Goal: Task Accomplishment & Management: Use online tool/utility

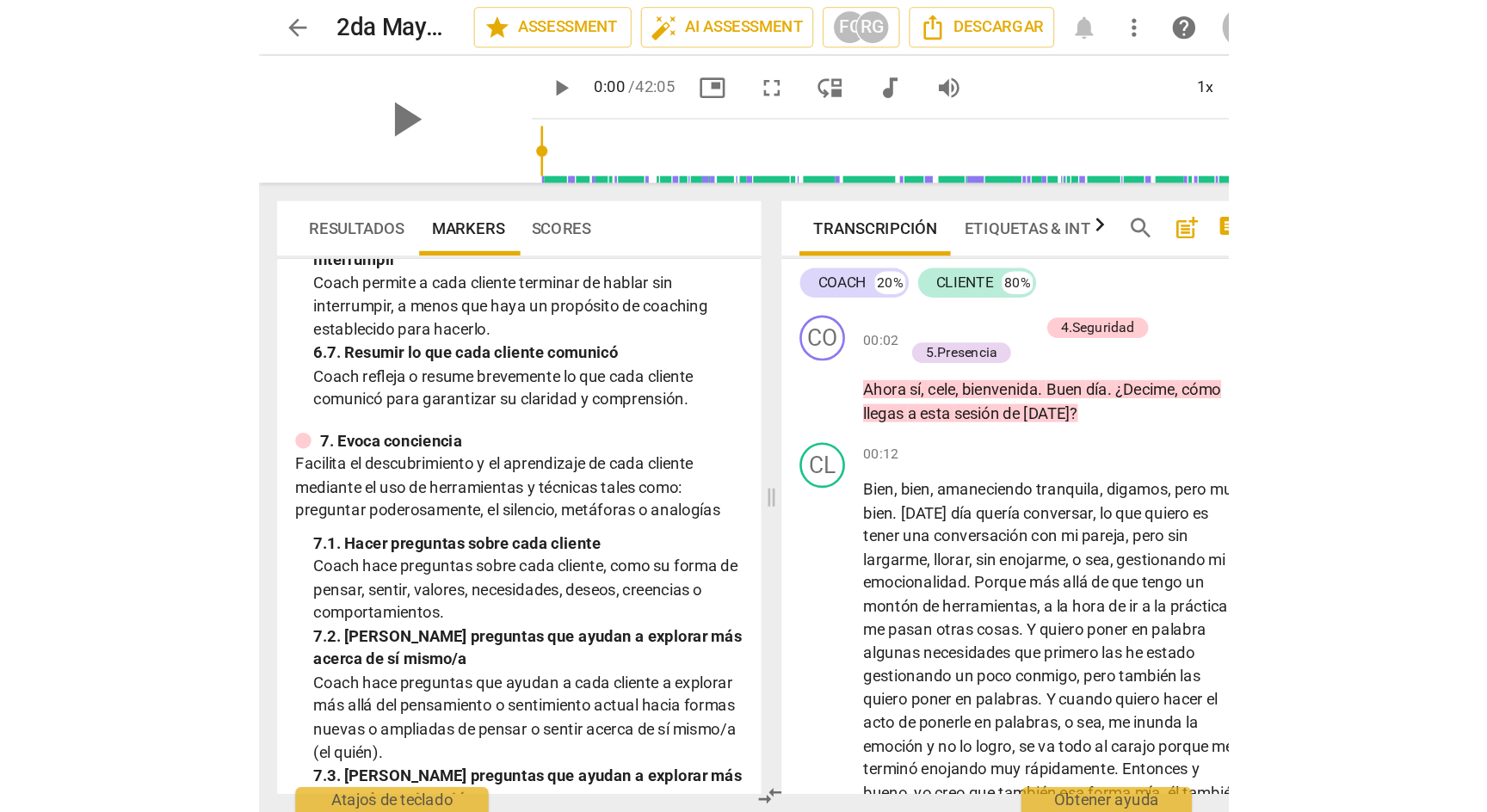
scroll to position [1251, 0]
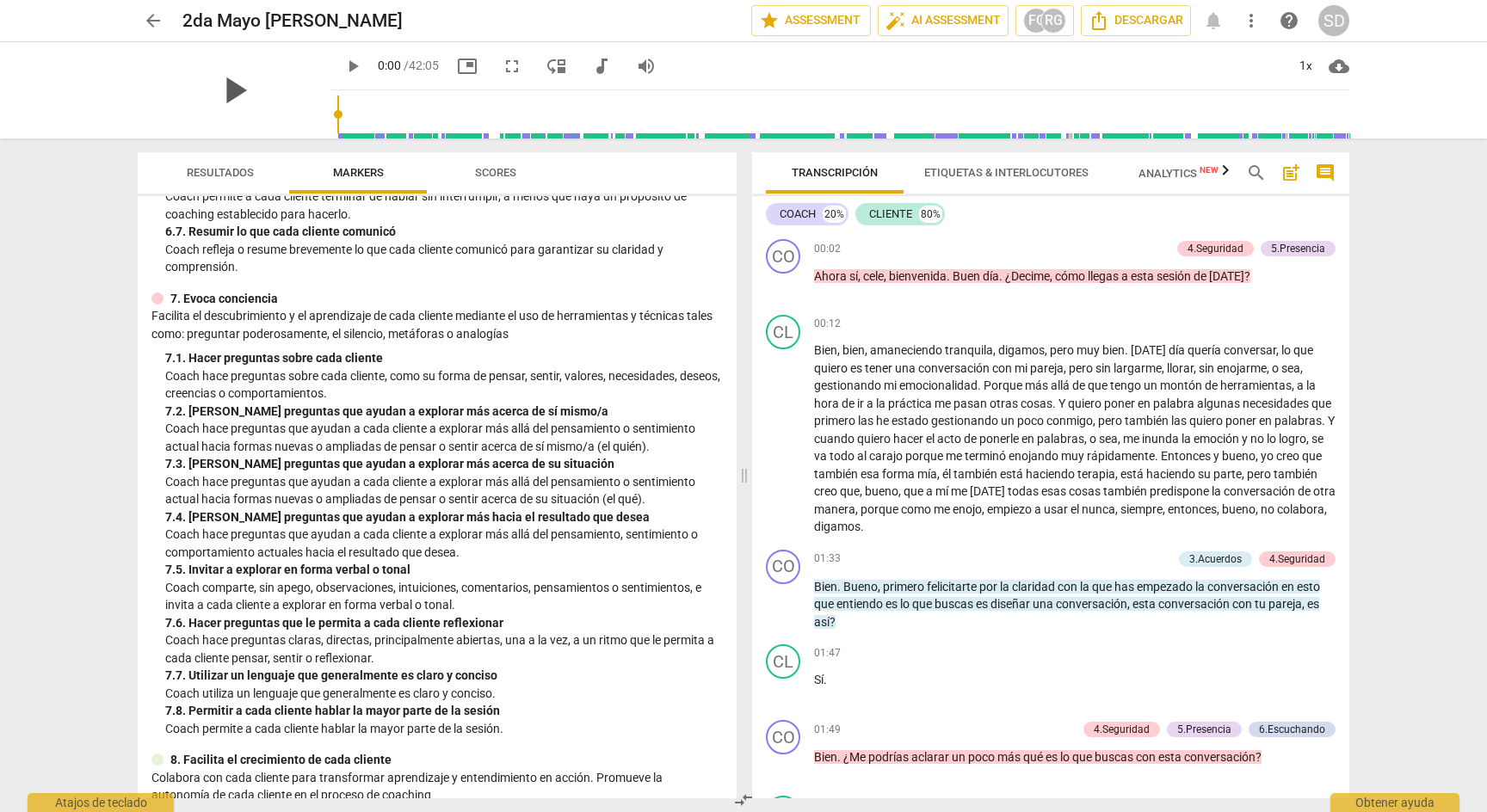
click at [233, 90] on span "play_arrow" at bounding box center [234, 90] width 45 height 45
click at [235, 87] on span "play_arrow" at bounding box center [234, 90] width 45 height 45
type input "0"
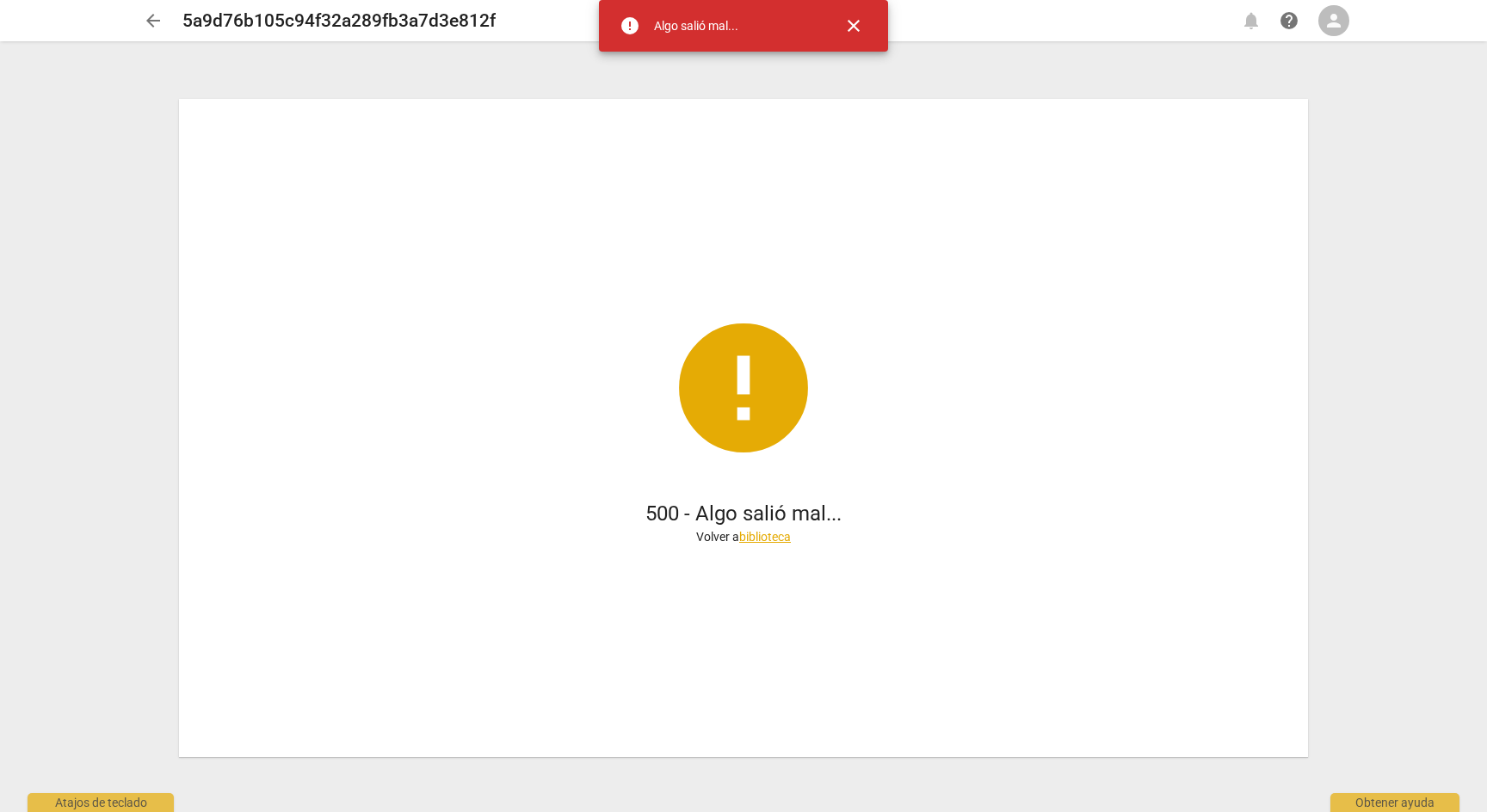
click at [849, 28] on span "close" at bounding box center [854, 26] width 20 height 20
click at [855, 22] on span "close" at bounding box center [854, 26] width 20 height 20
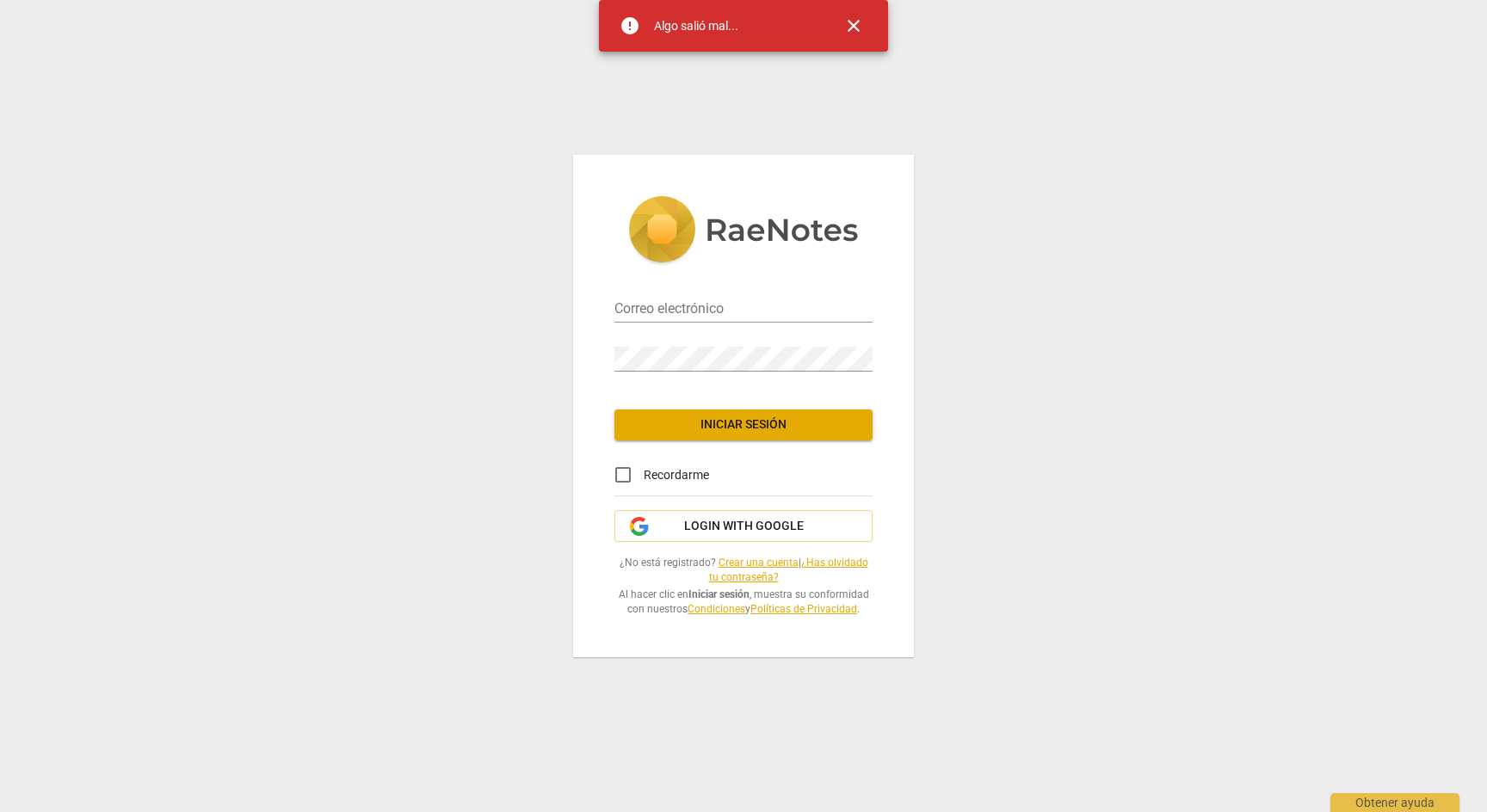
type input "sdh@talent34.com"
click at [765, 426] on span "Iniciar sesión" at bounding box center [744, 425] width 230 height 18
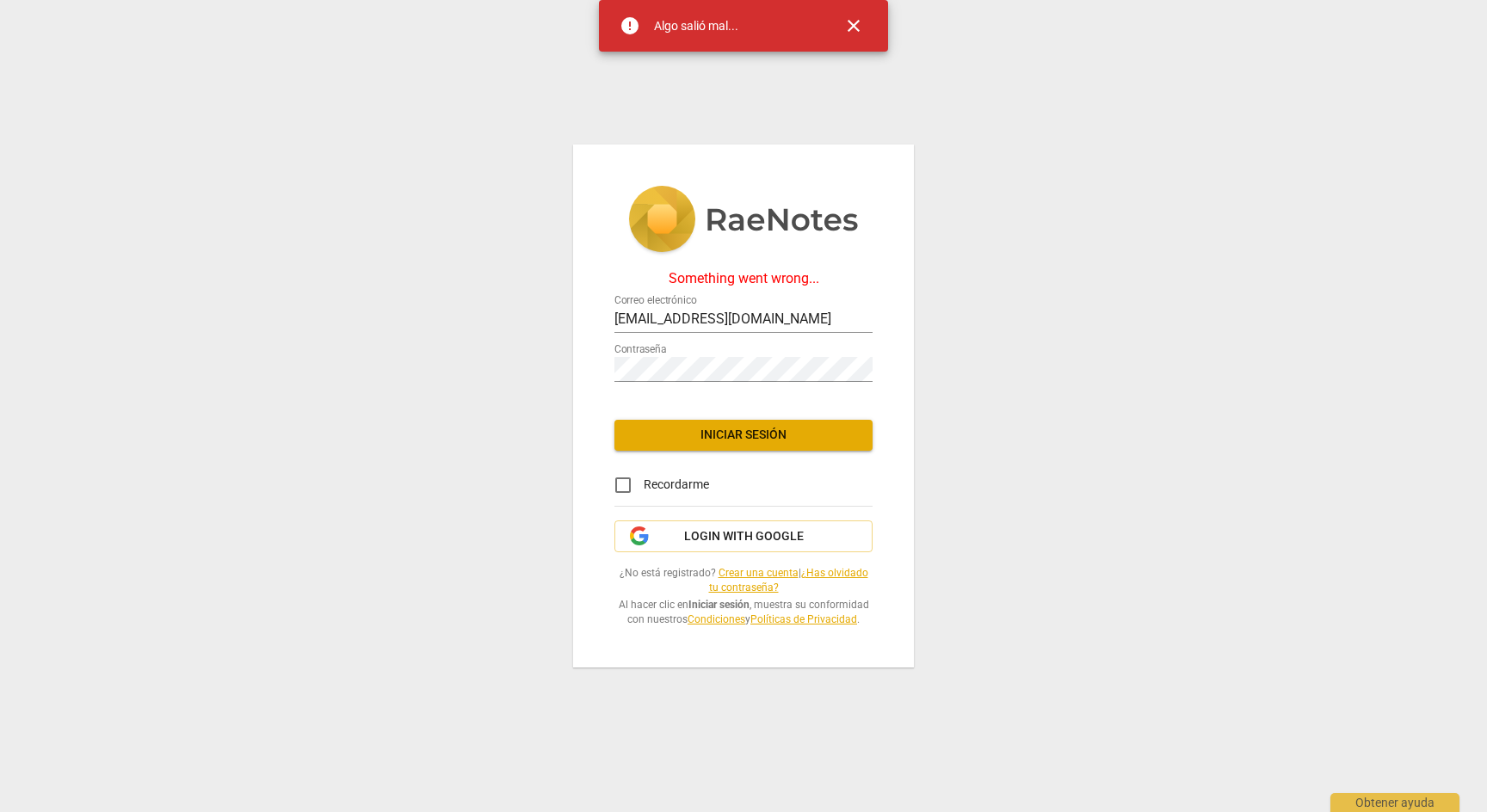
click at [625, 489] on input "Recordarme" at bounding box center [623, 485] width 41 height 41
checkbox input "true"
click at [760, 435] on span "Iniciar sesión" at bounding box center [744, 435] width 230 height 18
